Goal: Find specific page/section: Find specific page/section

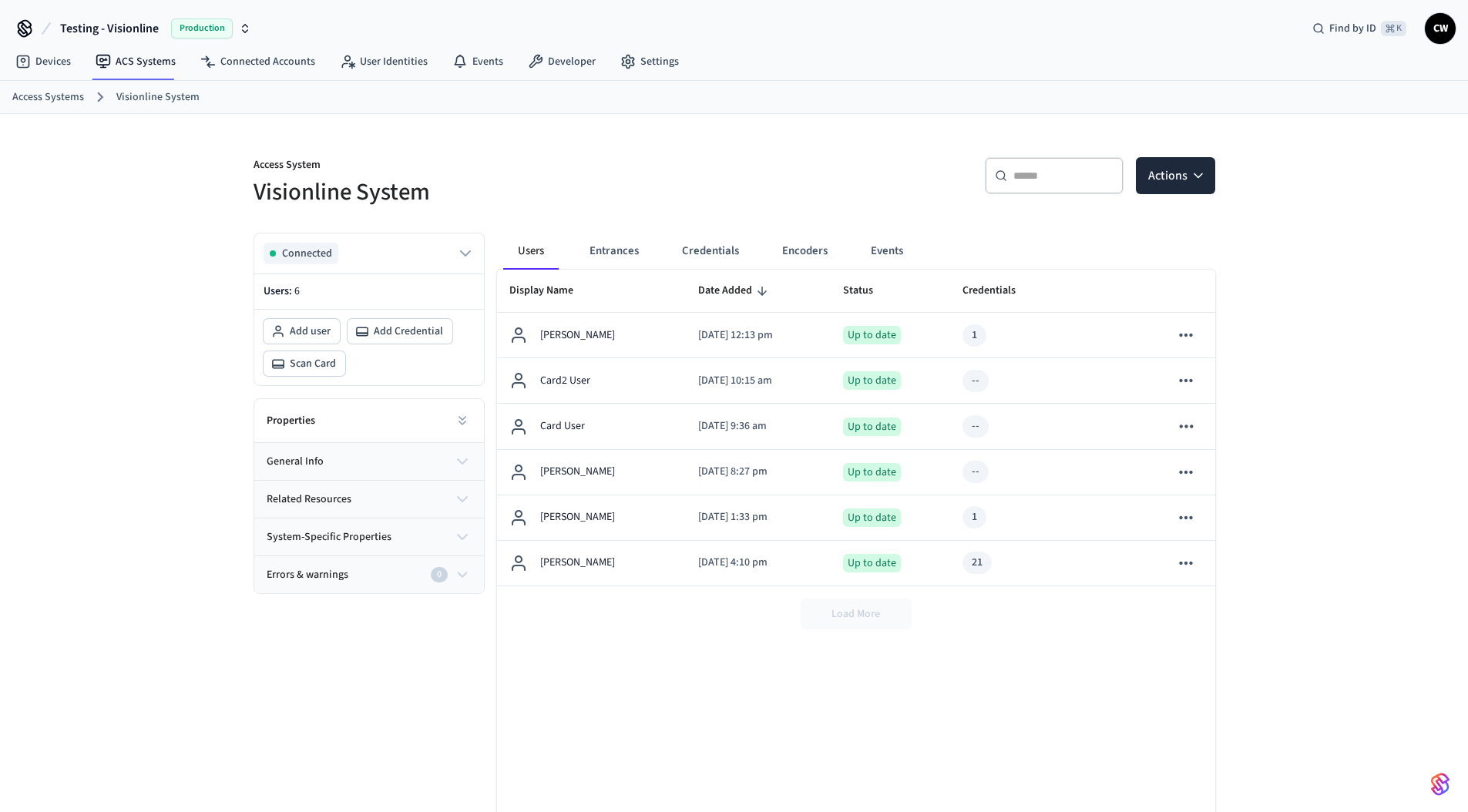
click at [149, 221] on div "Access System Visionline System ​ ​ Actions Connected Users: 6 Add user Add Cre…" at bounding box center [734, 496] width 1468 height 765
click at [214, 213] on div "Access System Visionline System ​ ​ Actions Connected Users: 6 Add user Add Cre…" at bounding box center [734, 496] width 1468 height 765
click at [124, 49] on link "ACS Systems" at bounding box center [135, 61] width 104 height 28
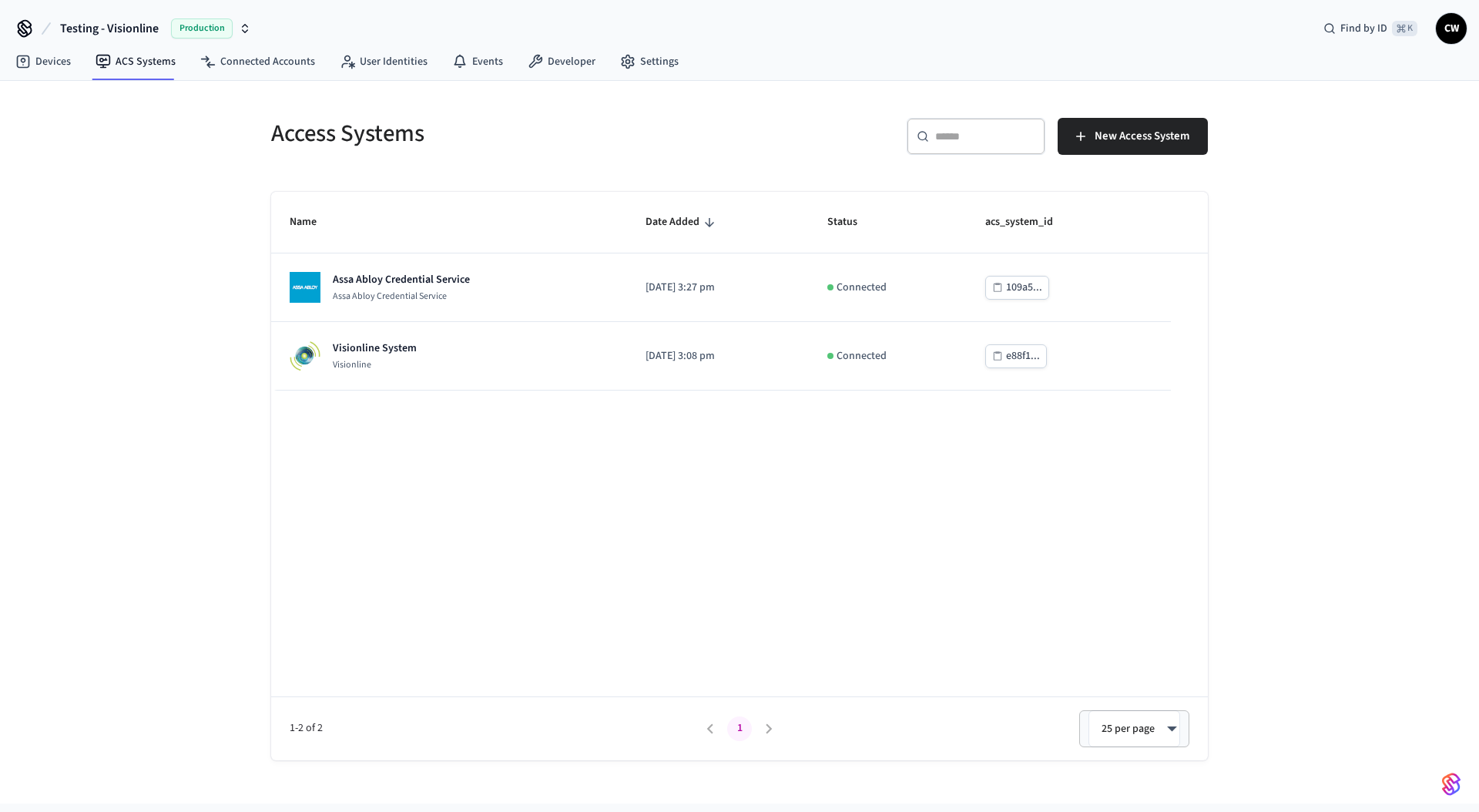
click at [166, 204] on div "Access Systems ​ ​ New Access System Name Date Added Status acs_system_id Assa …" at bounding box center [740, 442] width 1479 height 723
click at [131, 22] on span "Testing - Visionline" at bounding box center [109, 28] width 99 height 18
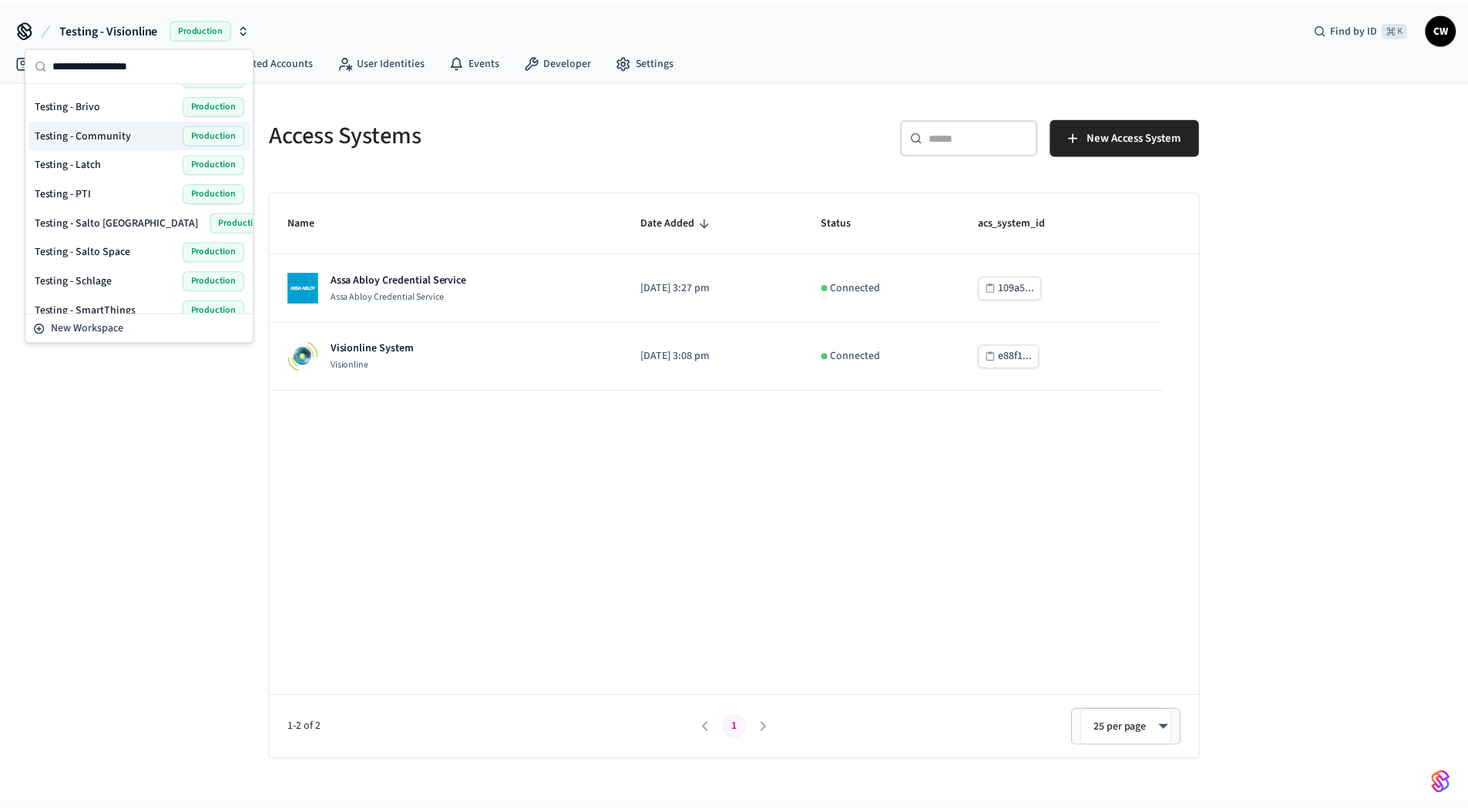
scroll to position [784, 0]
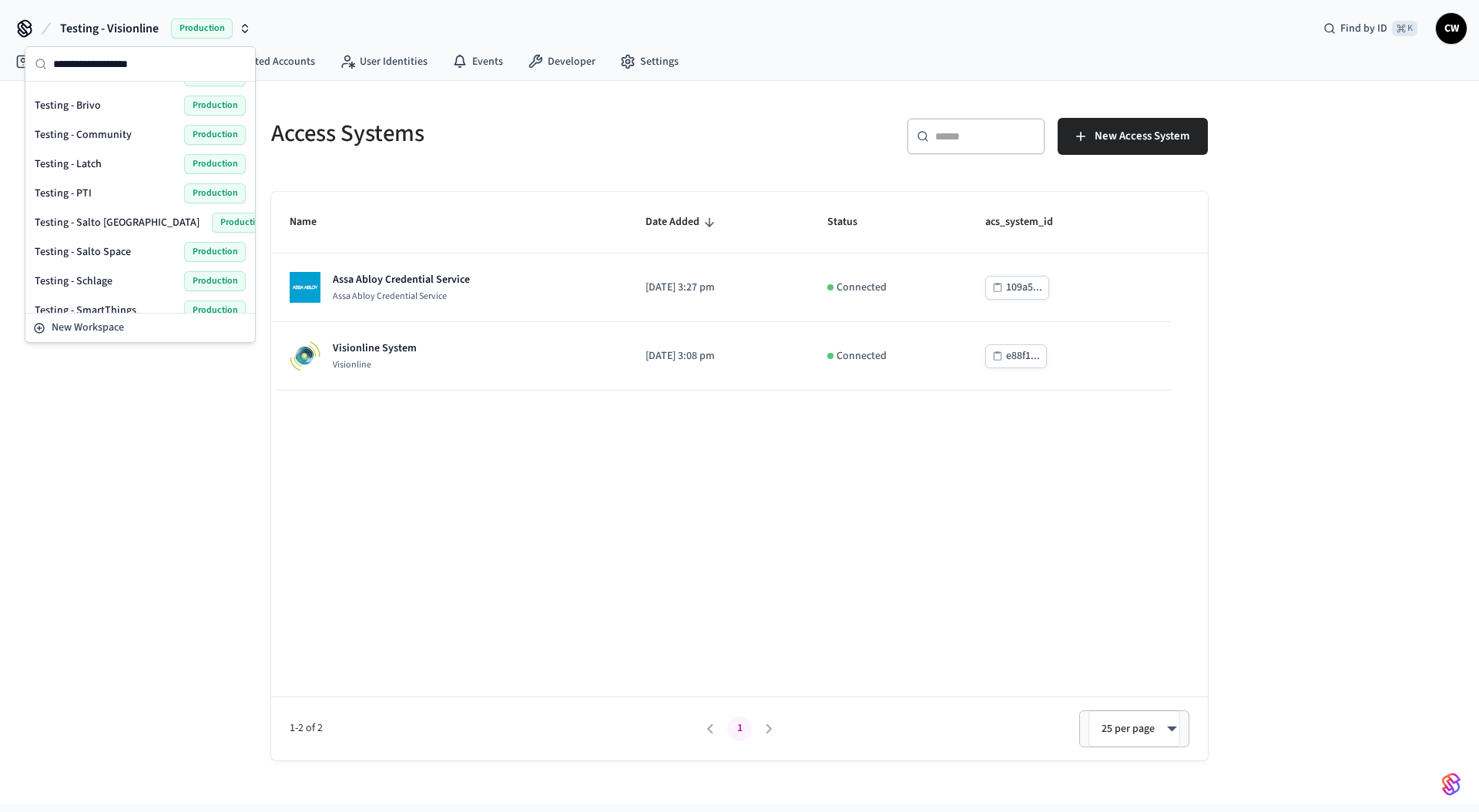
click at [115, 132] on span "Testing - Community" at bounding box center [84, 135] width 97 height 15
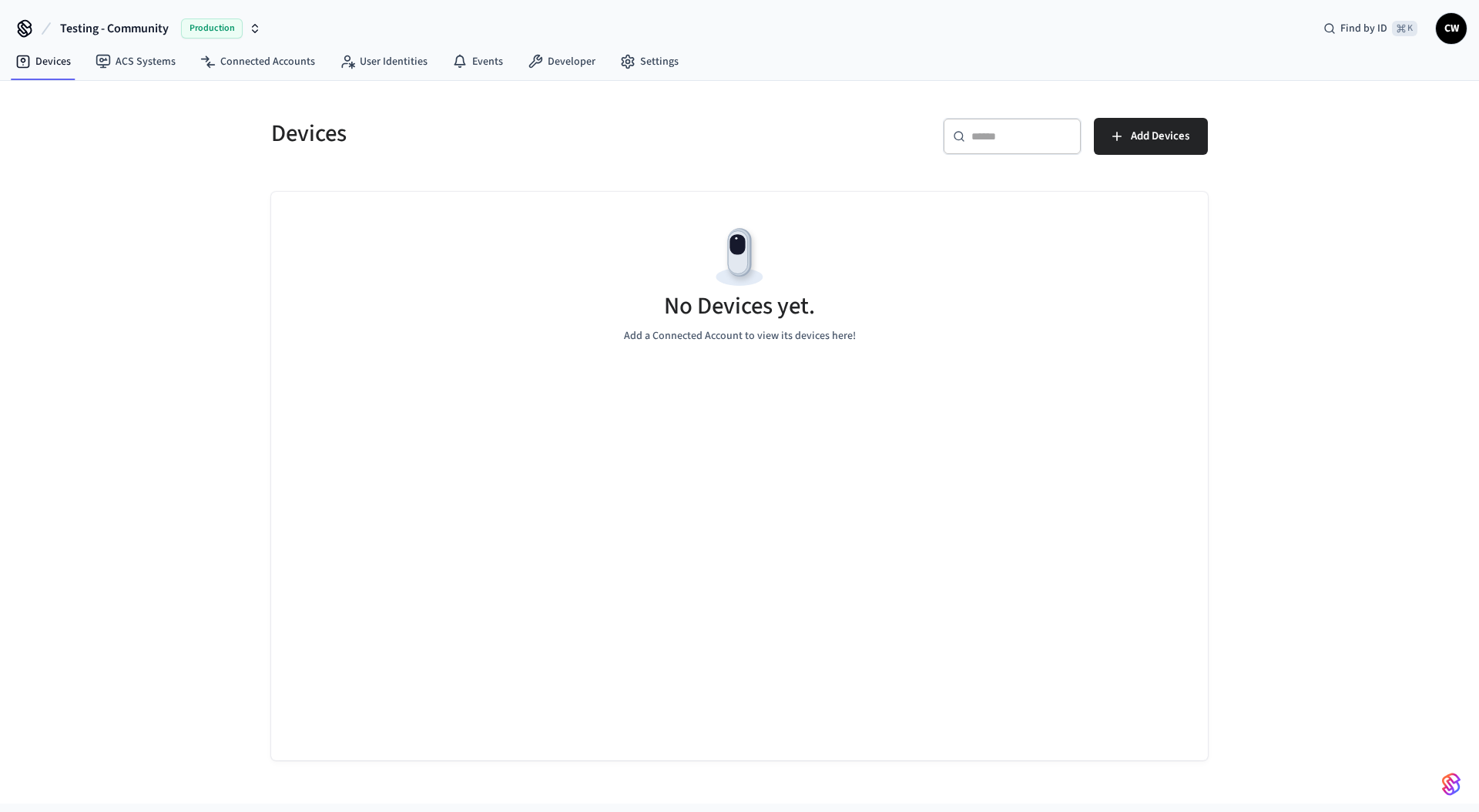
click at [157, 218] on div "Devices ​ ​ Add Devices No Devices yet. Add a Connected Account to view its dev…" at bounding box center [740, 442] width 1479 height 723
click at [105, 57] on icon at bounding box center [103, 61] width 15 height 15
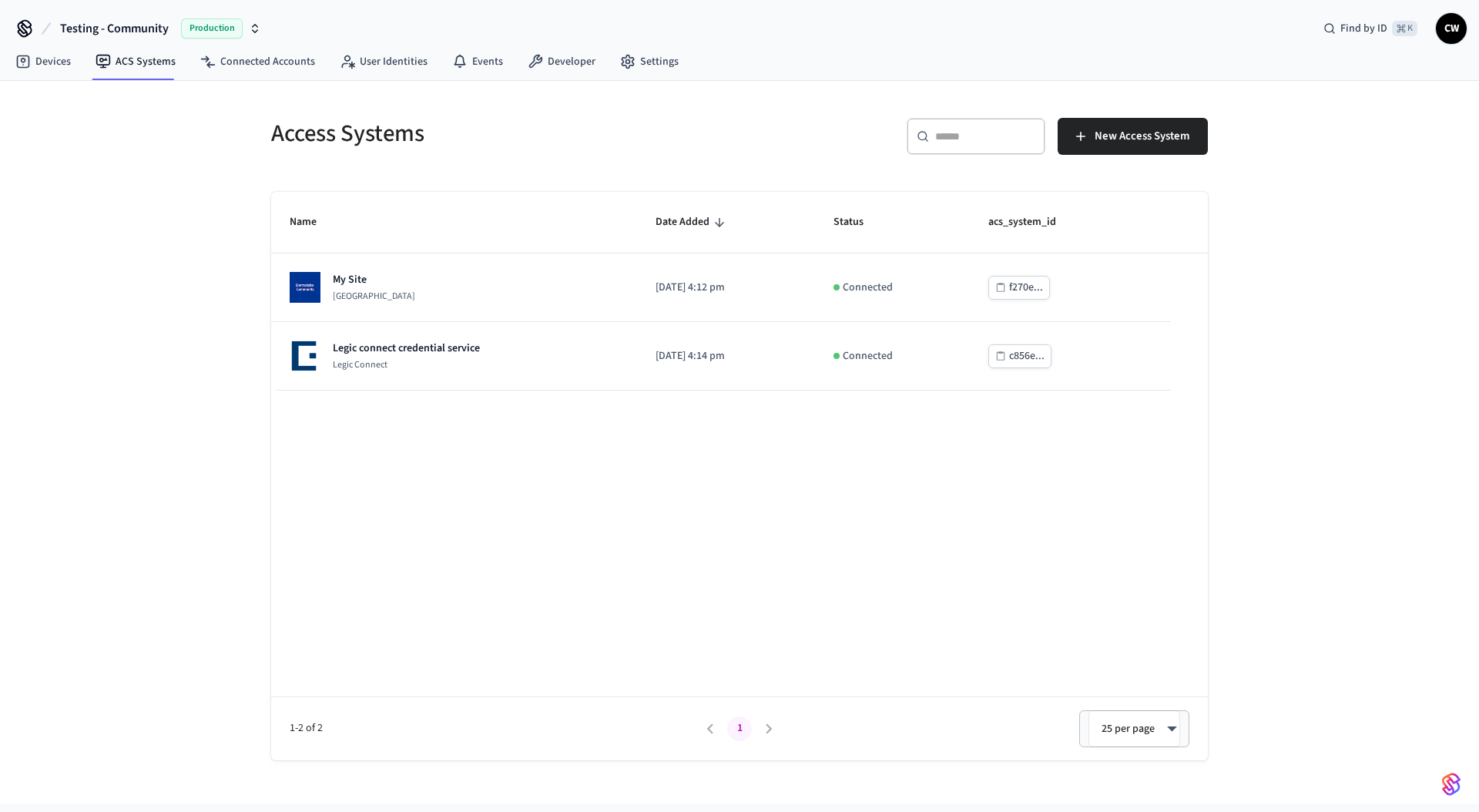
click at [152, 262] on div "Access Systems ​ ​ New Access System Name Date Added Status acs_system_id My Si…" at bounding box center [740, 442] width 1479 height 723
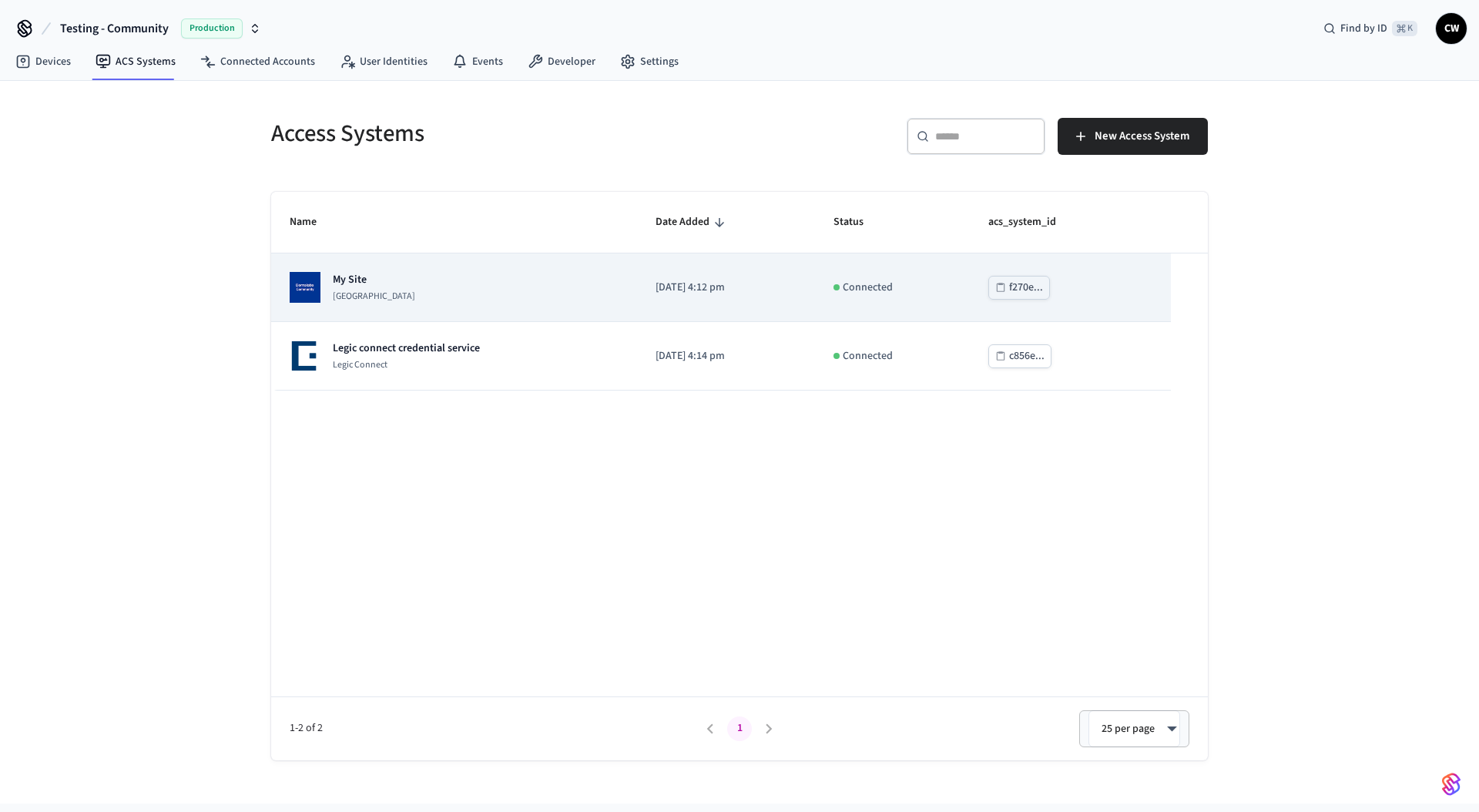
click at [415, 292] on p "[GEOGRAPHIC_DATA]" at bounding box center [374, 296] width 82 height 12
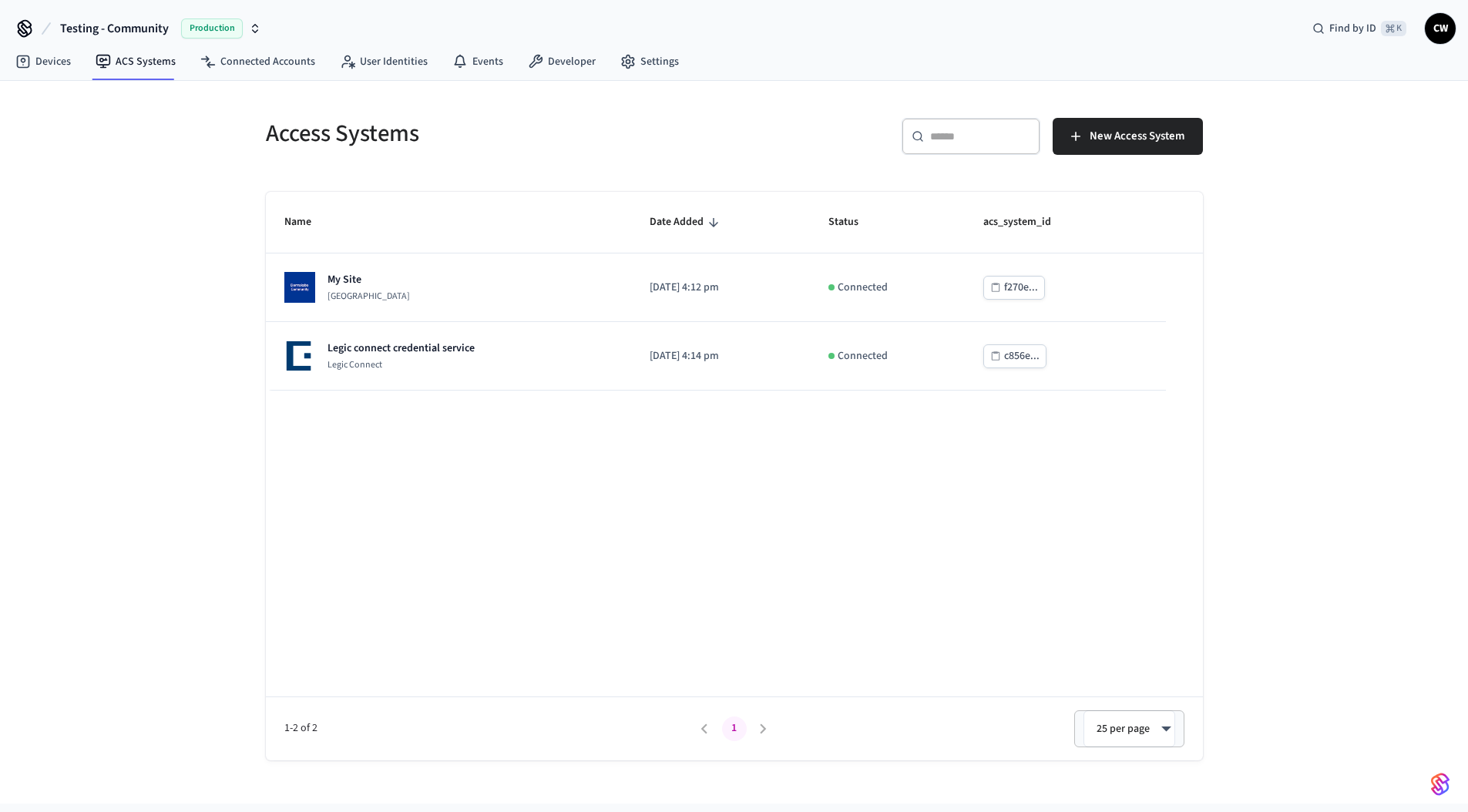
click at [174, 339] on div "Access Systems ​ ​ New Access System Name Date Added Status acs_system_id My Si…" at bounding box center [734, 442] width 1468 height 723
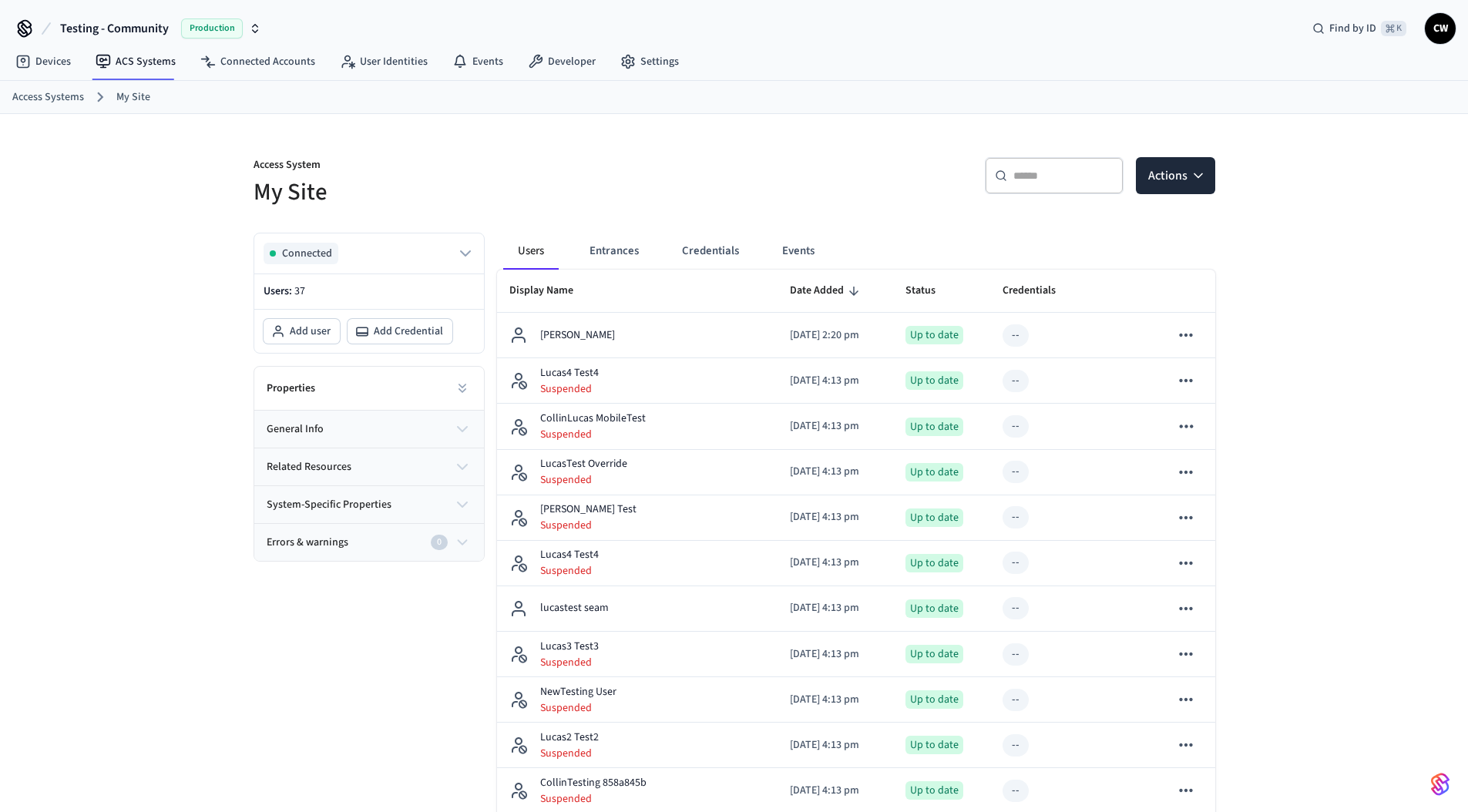
click at [504, 189] on h5 "My Site" at bounding box center [489, 192] width 472 height 32
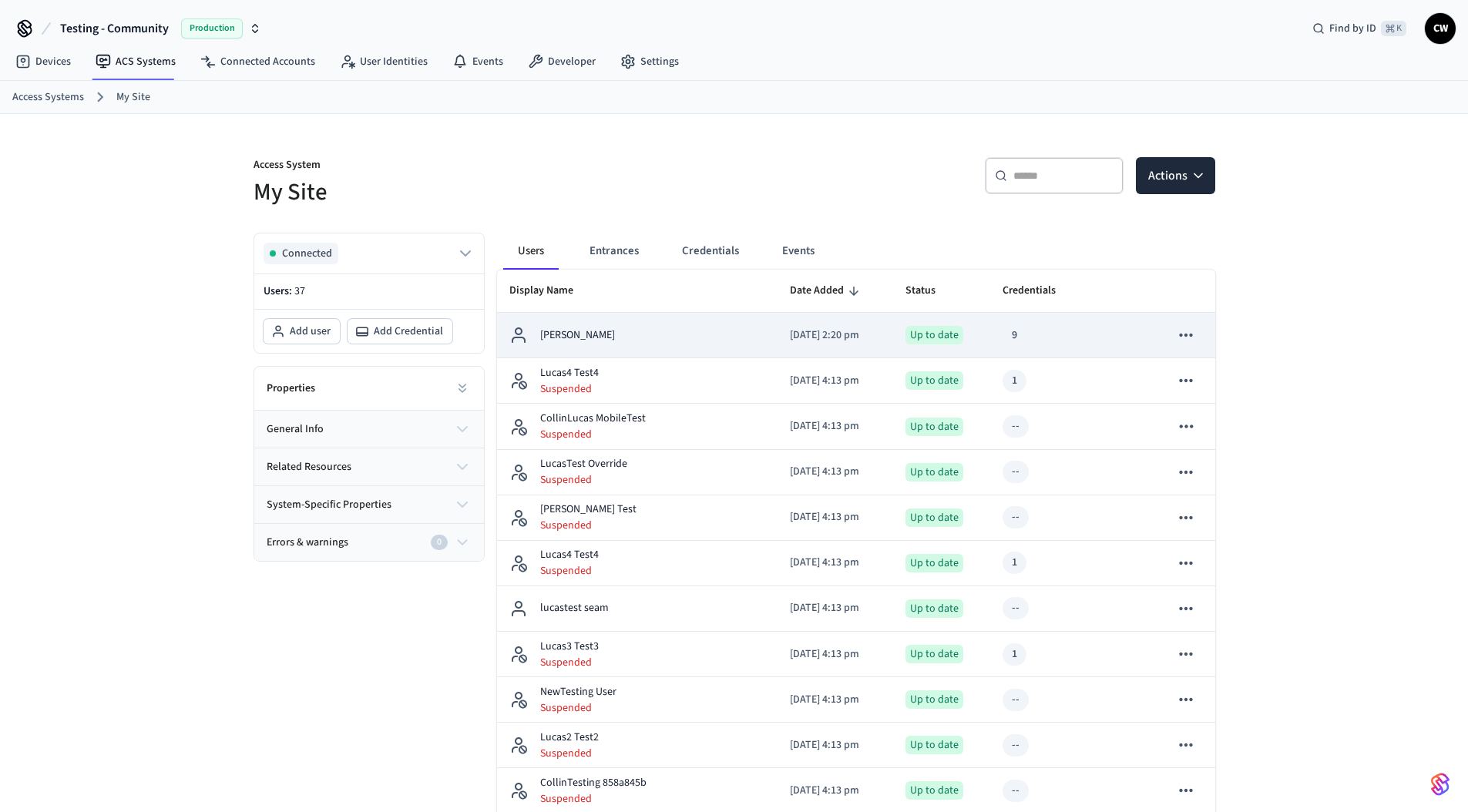
click at [682, 332] on div "[PERSON_NAME]" at bounding box center [637, 335] width 256 height 18
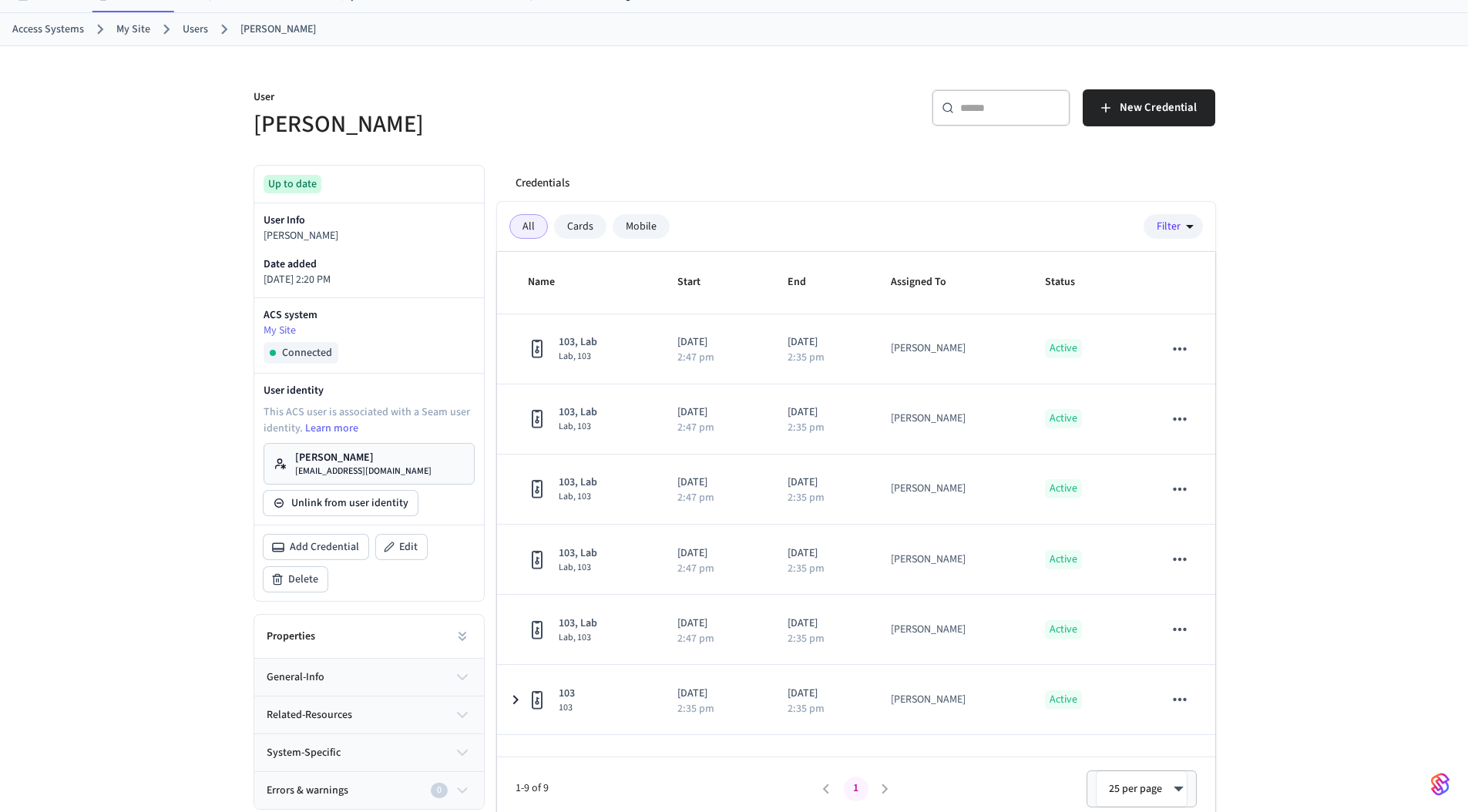
scroll to position [76, 0]
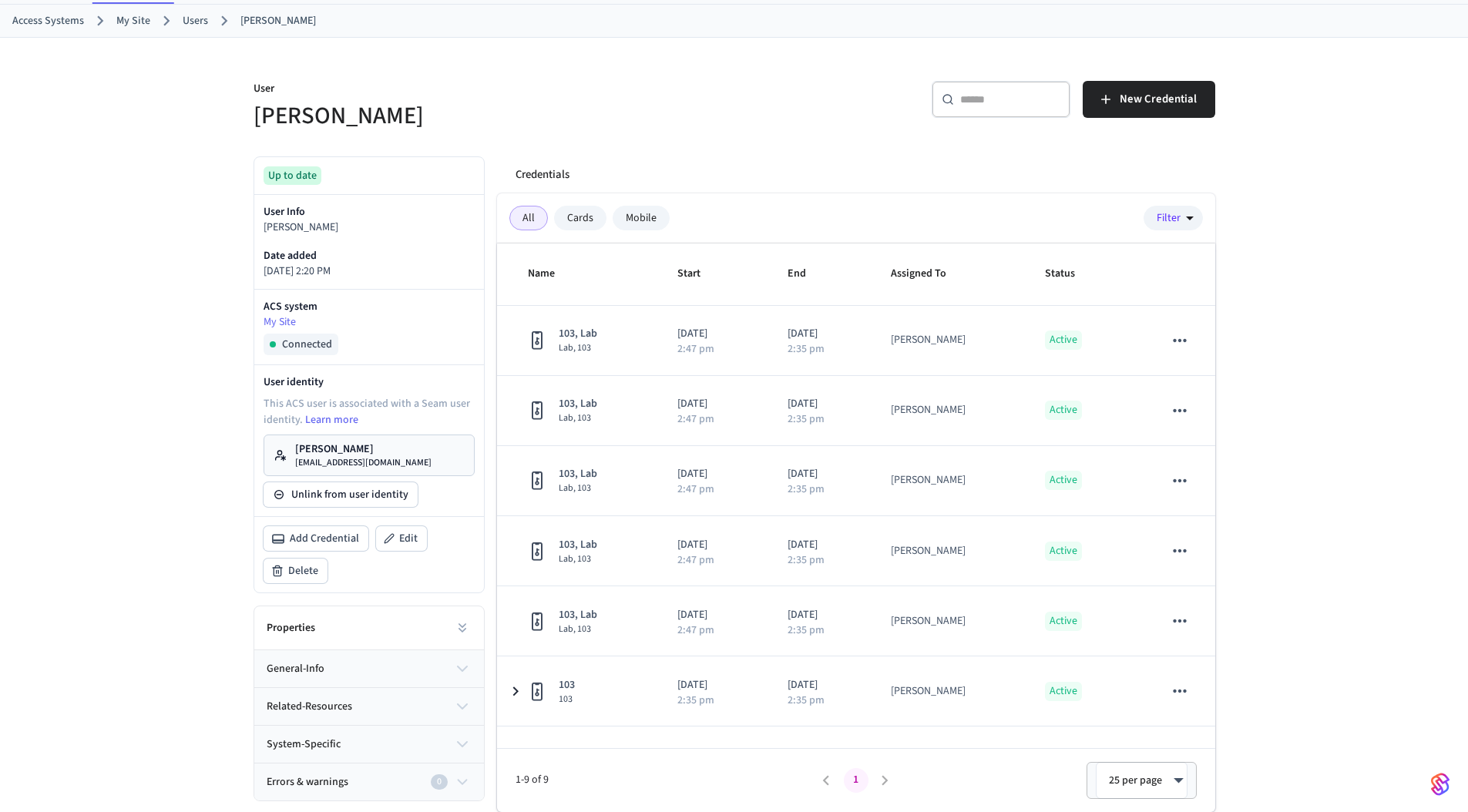
click at [125, 414] on div "User [PERSON_NAME] ​ ​ New Credential Up to date User Info [PERSON_NAME] Date a…" at bounding box center [734, 425] width 1468 height 775
click at [198, 536] on div "User [PERSON_NAME] ​ ​ New Credential Up to date User Info [PERSON_NAME] Date a…" at bounding box center [734, 425] width 1468 height 775
